Goal: Check status: Check status

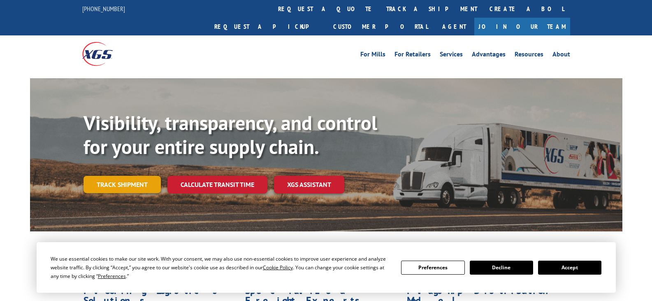
click at [124, 176] on link "Track shipment" at bounding box center [122, 184] width 77 height 17
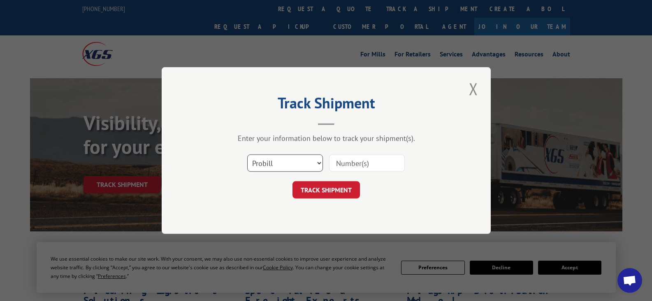
drag, startPoint x: 292, startPoint y: 158, endPoint x: 285, endPoint y: 170, distance: 13.7
click at [292, 158] on select "Select category... Probill BOL PO" at bounding box center [285, 162] width 76 height 17
select select "bol"
click at [247, 154] on select "Select category... Probill BOL PO" at bounding box center [285, 162] width 76 height 17
click at [351, 164] on input at bounding box center [367, 162] width 76 height 17
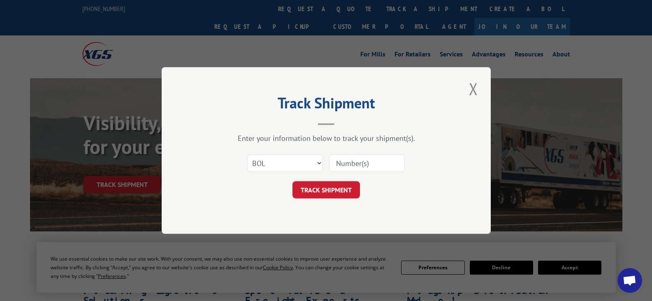
paste input "6100042781"
type input "6100042781"
click at [337, 186] on button "TRACK SHIPMENT" at bounding box center [326, 189] width 67 height 17
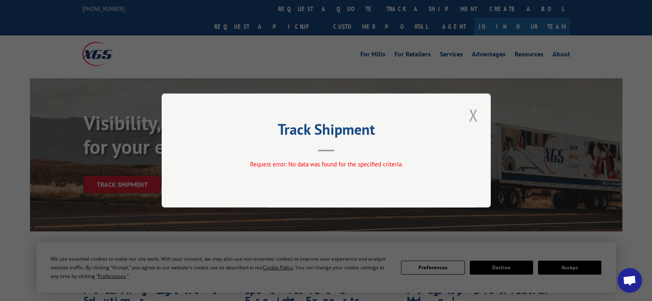
click at [475, 116] on button "Close modal" at bounding box center [474, 115] width 14 height 23
